Goal: Task Accomplishment & Management: Use online tool/utility

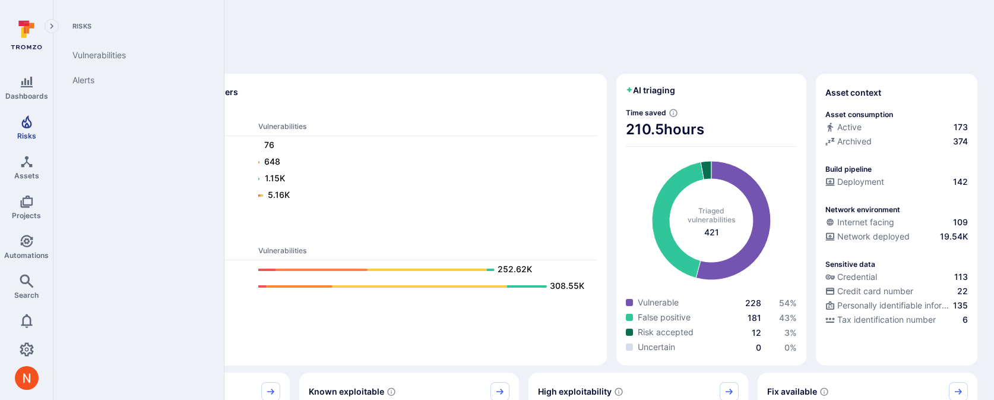
click at [31, 140] on link "Risks" at bounding box center [26, 127] width 53 height 35
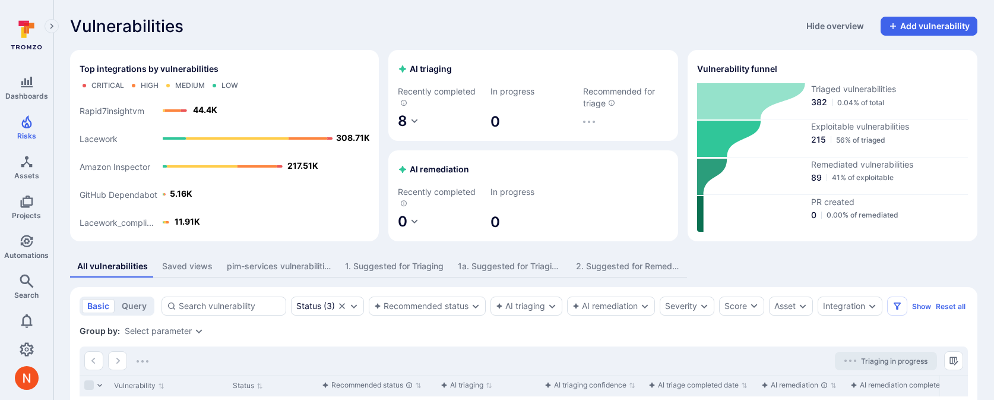
scroll to position [36, 0]
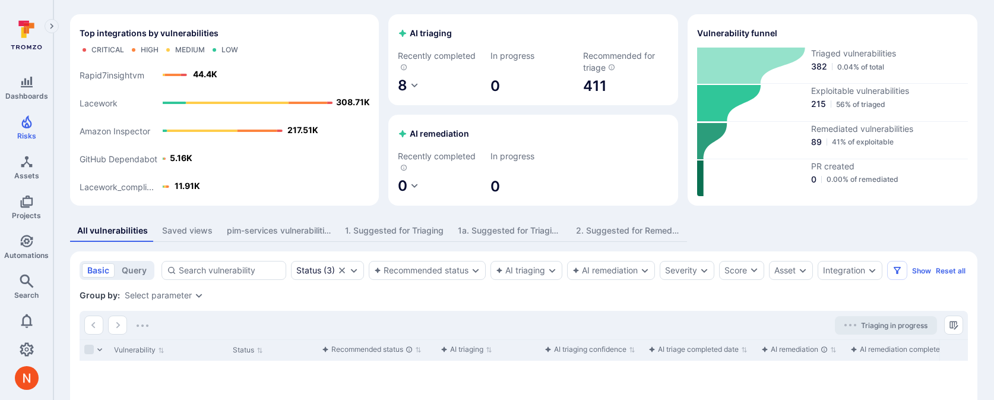
click at [418, 231] on div "1. Suggested for Triaging" at bounding box center [394, 230] width 99 height 12
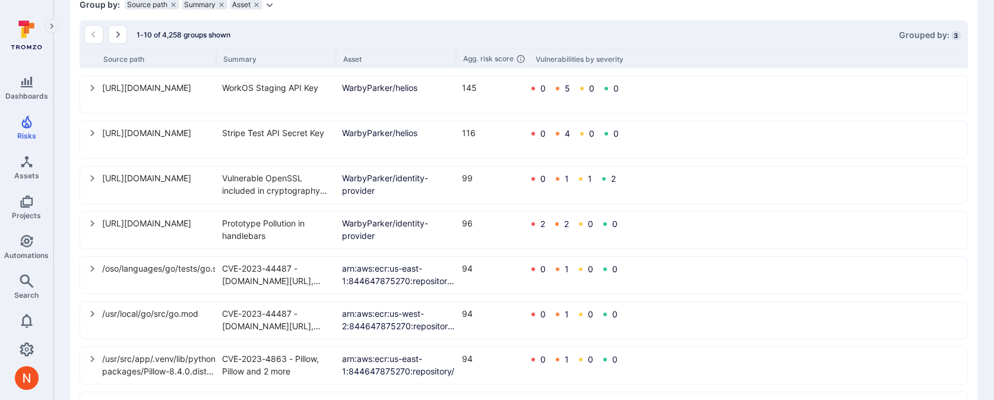
scroll to position [346, 0]
click at [87, 222] on div "https://github.com/WarbyParker/identity-provider/blob/master/frontend/yarn.lock…" at bounding box center [524, 228] width 886 height 36
click at [92, 221] on icon "select group" at bounding box center [92, 221] width 9 height 9
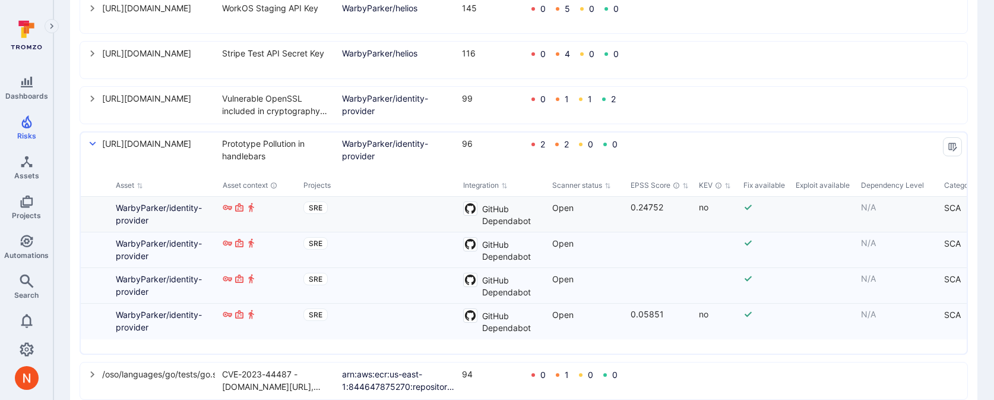
scroll to position [0, 0]
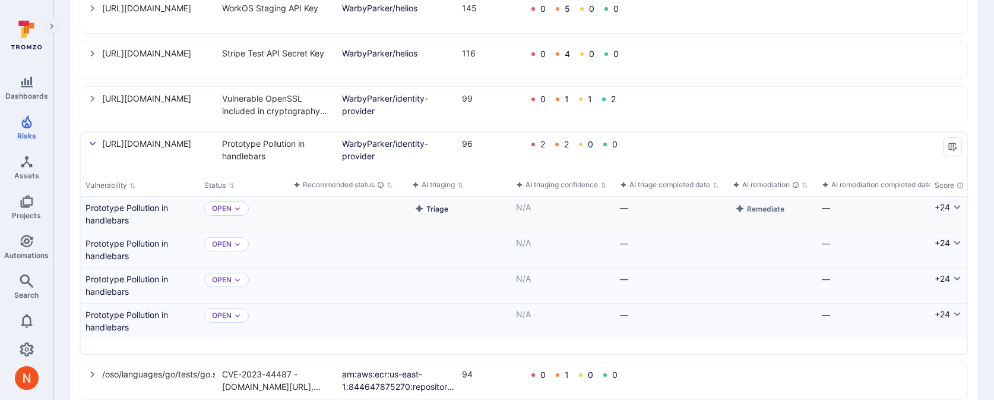
click at [433, 208] on button "Triage" at bounding box center [431, 208] width 39 height 14
